Goal: Task Accomplishment & Management: Use online tool/utility

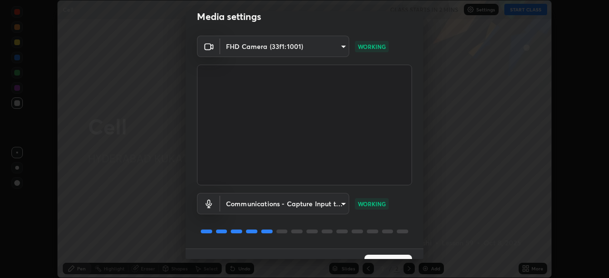
scroll to position [34, 0]
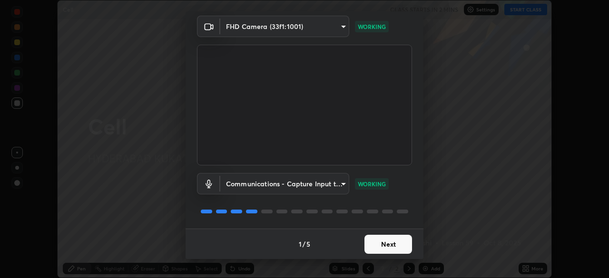
click at [381, 243] on button "Next" at bounding box center [389, 244] width 48 height 19
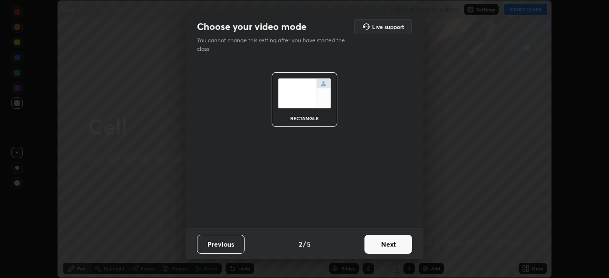
scroll to position [0, 0]
click at [383, 245] on button "Next" at bounding box center [389, 244] width 48 height 19
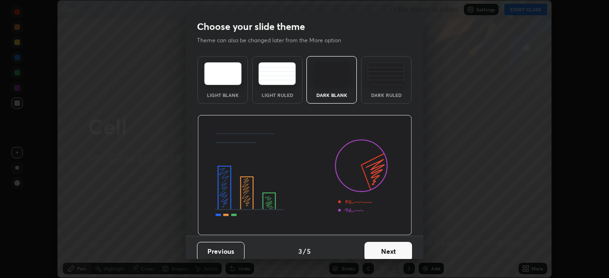
click at [398, 254] on button "Next" at bounding box center [389, 251] width 48 height 19
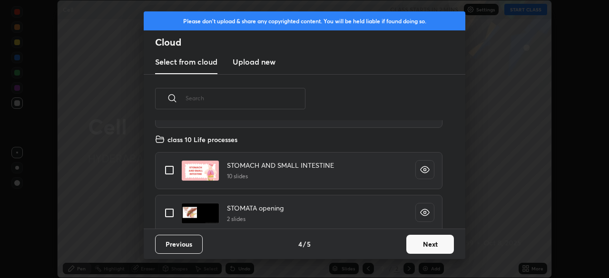
scroll to position [463, 0]
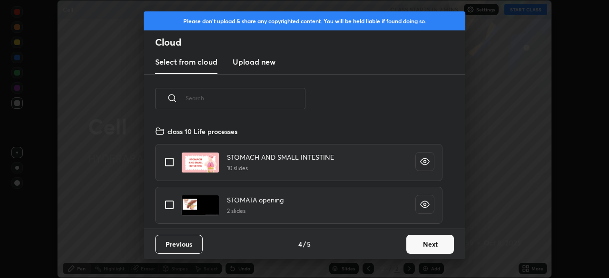
click at [425, 245] on button "Next" at bounding box center [430, 244] width 48 height 19
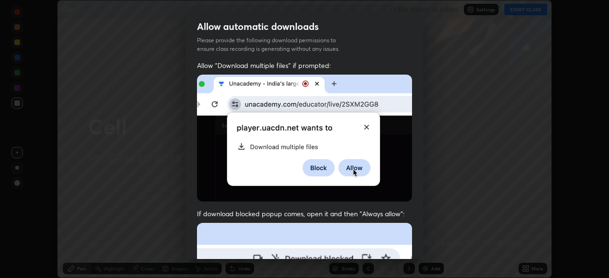
click at [433, 248] on div "Allow automatic downloads Please provide the following download permissions to …" at bounding box center [304, 139] width 609 height 278
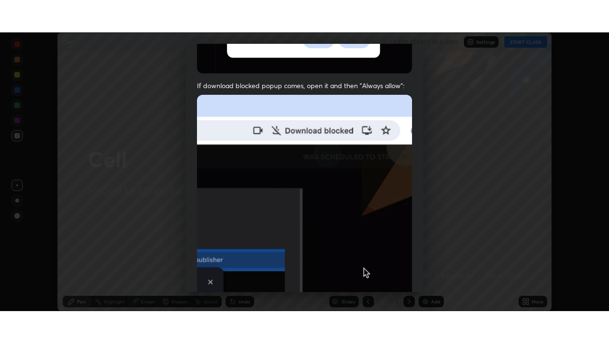
scroll to position [228, 0]
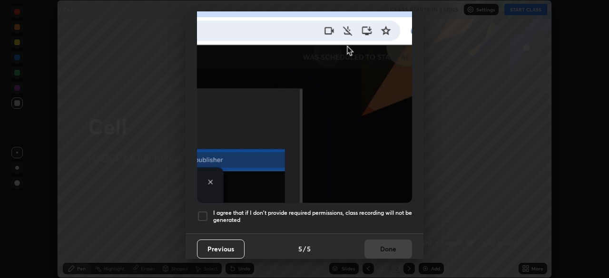
click at [204, 212] on div at bounding box center [202, 216] width 11 height 11
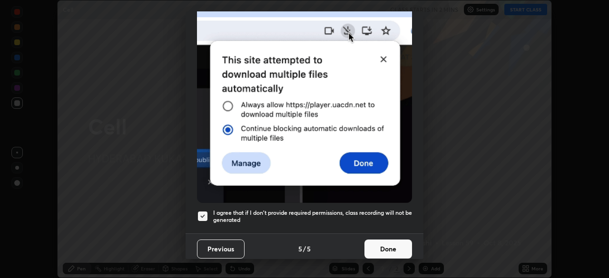
click at [369, 240] on button "Done" at bounding box center [389, 249] width 48 height 19
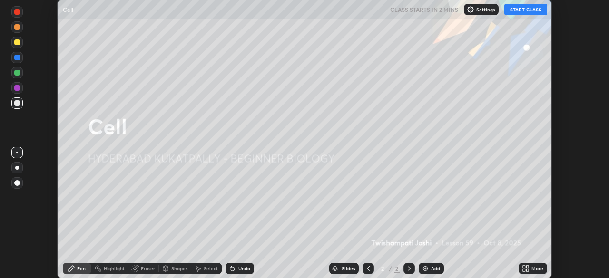
click at [429, 267] on div "Add" at bounding box center [431, 268] width 25 height 11
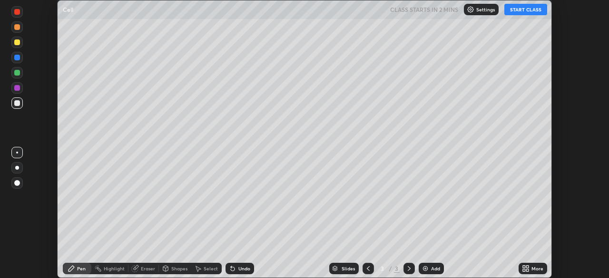
click at [524, 267] on icon at bounding box center [524, 267] width 2 height 2
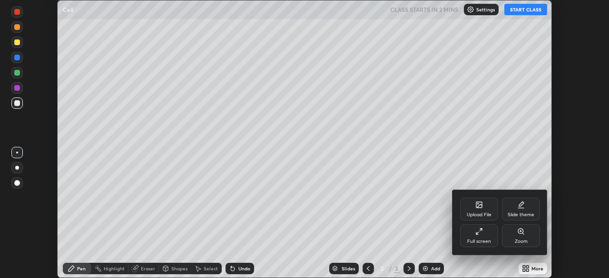
click at [478, 237] on div "Full screen" at bounding box center [479, 236] width 38 height 23
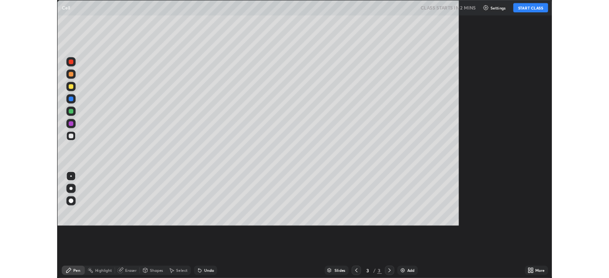
scroll to position [343, 609]
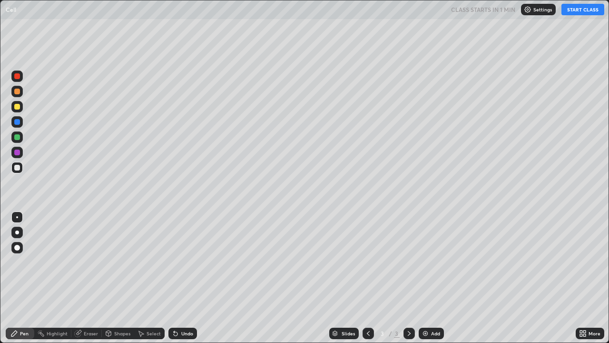
click at [18, 139] on div at bounding box center [17, 137] width 6 height 6
click at [18, 234] on div at bounding box center [17, 232] width 4 height 4
click at [572, 11] on button "START CLASS" at bounding box center [583, 9] width 43 height 11
click at [17, 80] on div at bounding box center [16, 75] width 11 height 11
click at [17, 122] on div at bounding box center [17, 122] width 6 height 6
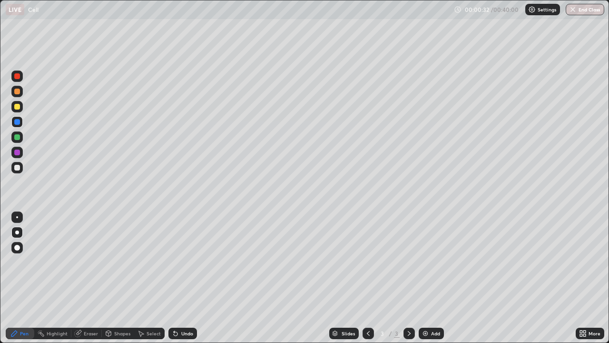
click at [181, 278] on div "Undo" at bounding box center [187, 333] width 12 height 5
click at [182, 278] on div "Undo" at bounding box center [187, 333] width 12 height 5
click at [16, 138] on div at bounding box center [17, 137] width 6 height 6
click at [16, 78] on div at bounding box center [17, 76] width 6 height 6
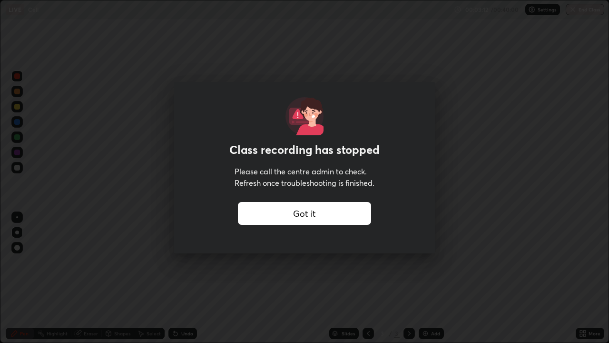
click at [348, 211] on div "Got it" at bounding box center [304, 213] width 133 height 23
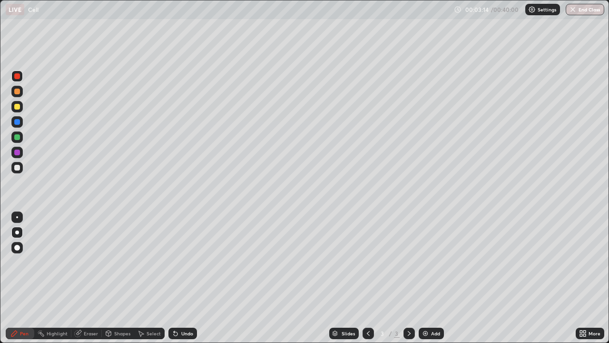
click at [581, 278] on icon at bounding box center [581, 331] width 2 height 2
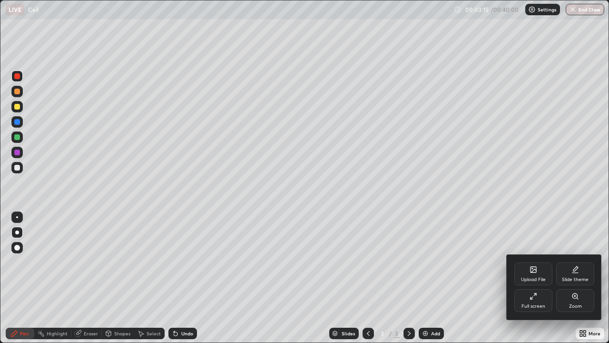
click at [532, 278] on div "Full screen" at bounding box center [533, 300] width 38 height 23
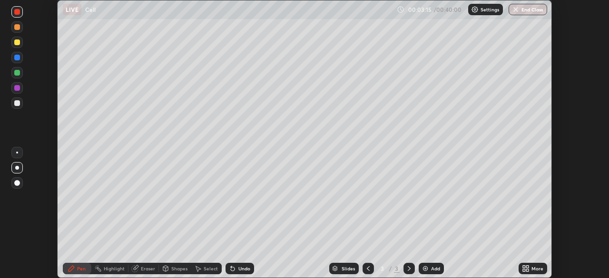
scroll to position [47311, 46981]
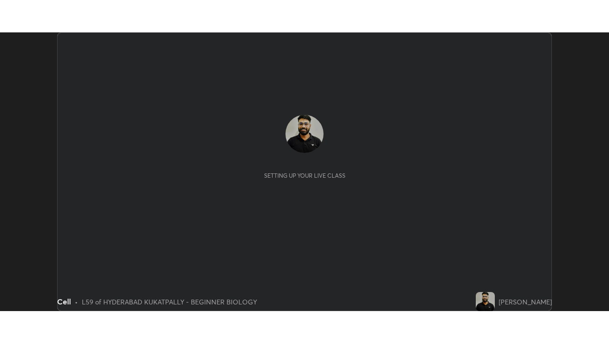
scroll to position [278, 609]
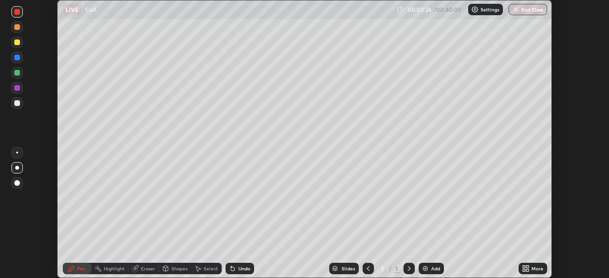
click at [532, 271] on div "More" at bounding box center [538, 269] width 12 height 5
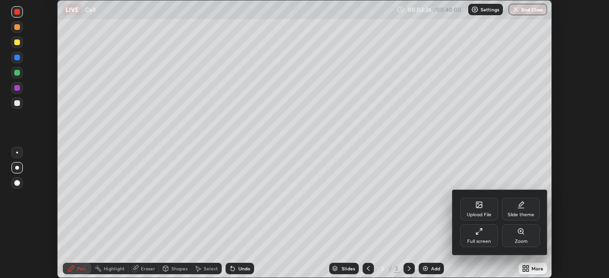
click at [487, 240] on div "Full screen" at bounding box center [479, 241] width 24 height 5
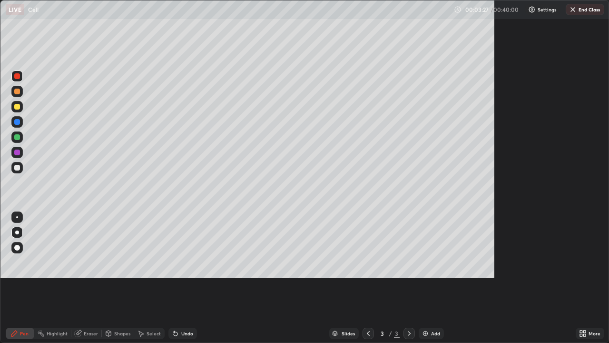
scroll to position [343, 609]
